Goal: Task Accomplishment & Management: Manage account settings

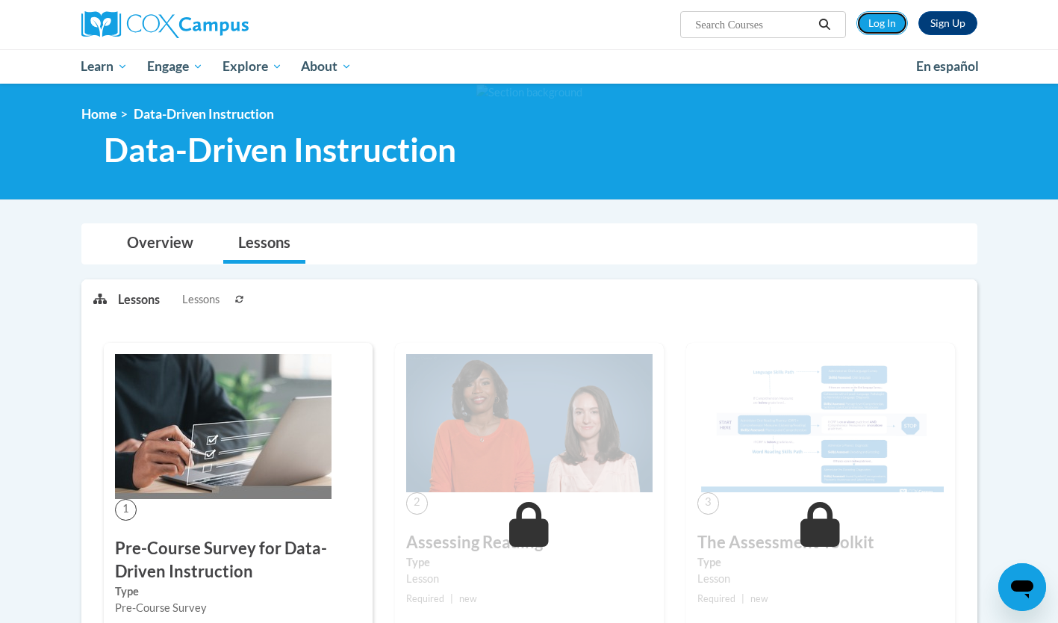
click at [902, 28] on link "Log In" at bounding box center [882, 23] width 52 height 24
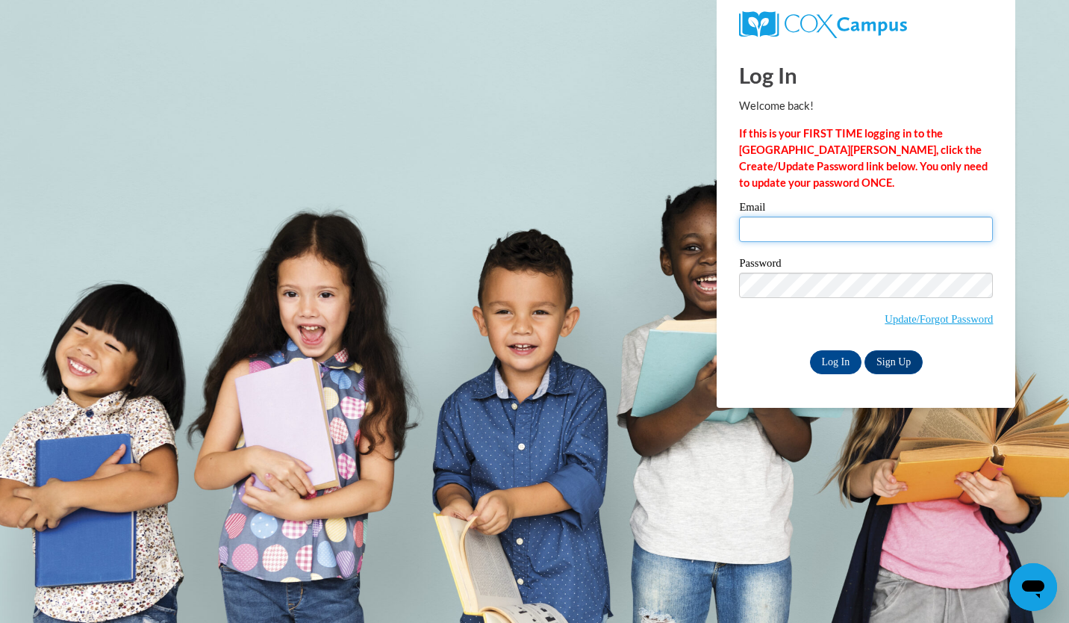
type input "clee@kindezi.org"
click at [842, 352] on input "Log In" at bounding box center [836, 362] width 52 height 24
